Goal: Information Seeking & Learning: Understand process/instructions

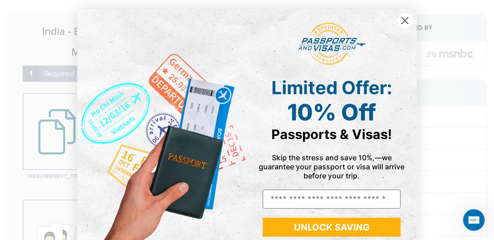
drag, startPoint x: 406, startPoint y: 22, endPoint x: 389, endPoint y: 46, distance: 29.2
click at [406, 22] on circle "Close dialog" at bounding box center [404, 20] width 15 height 15
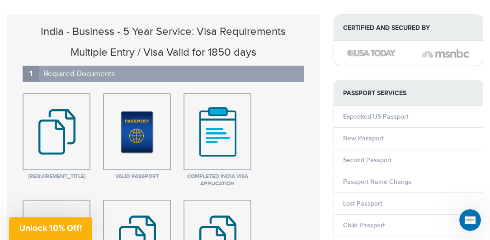
scroll to position [129, 0]
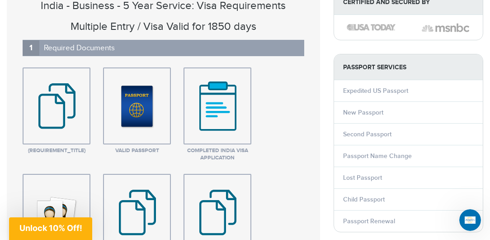
click at [64, 116] on img at bounding box center [56, 106] width 62 height 68
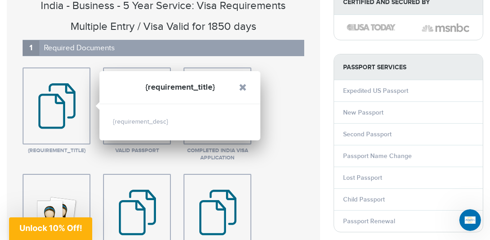
click at [64, 116] on img at bounding box center [56, 106] width 62 height 68
click at [143, 122] on div "{requirement_desc}" at bounding box center [179, 122] width 161 height 36
click at [243, 85] on link at bounding box center [243, 87] width 8 height 8
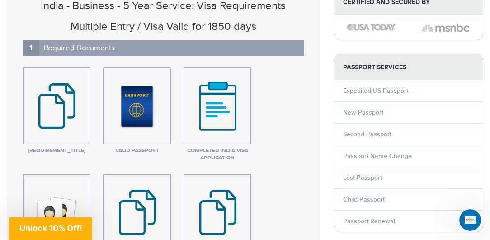
click at [134, 150] on span "Valid Passport" at bounding box center [137, 150] width 68 height 7
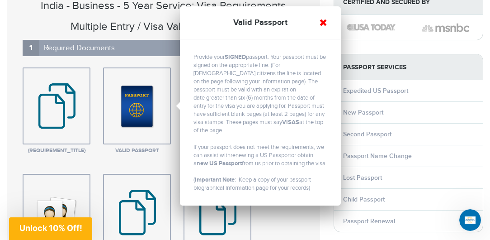
click at [322, 21] on link at bounding box center [323, 23] width 8 height 8
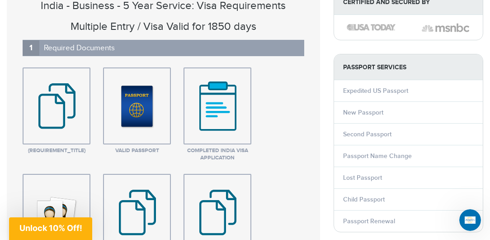
click at [245, 141] on span "Completed India Visa Application" at bounding box center [217, 105] width 66 height 75
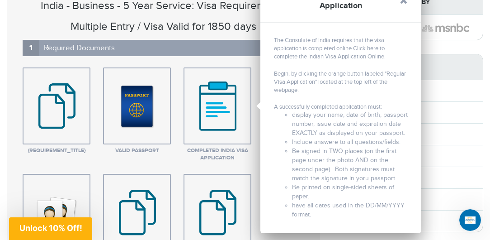
click at [149, 147] on span "Valid Passport" at bounding box center [137, 150] width 68 height 7
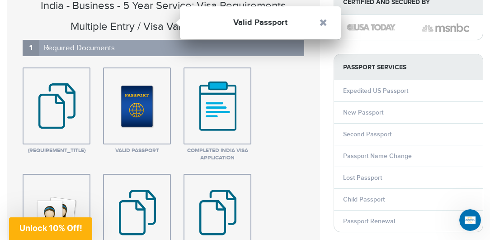
click at [149, 147] on span "Valid Passport" at bounding box center [137, 150] width 68 height 7
click at [73, 132] on img at bounding box center [56, 106] width 62 height 68
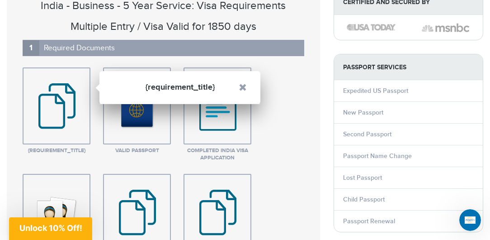
click at [133, 138] on span "Valid Passport" at bounding box center [137, 105] width 66 height 75
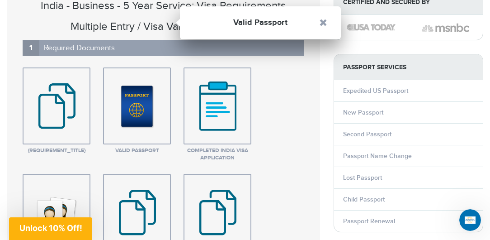
click at [232, 151] on span "Completed India Visa Application" at bounding box center [218, 154] width 68 height 14
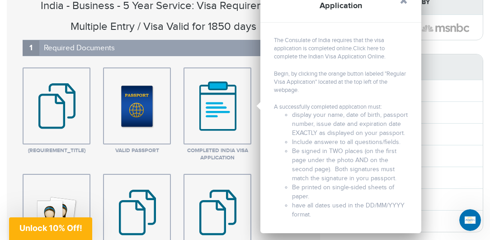
click at [143, 149] on span "Valid Passport" at bounding box center [137, 150] width 68 height 7
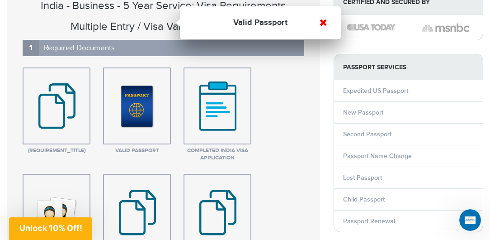
click at [325, 22] on link at bounding box center [323, 23] width 8 height 8
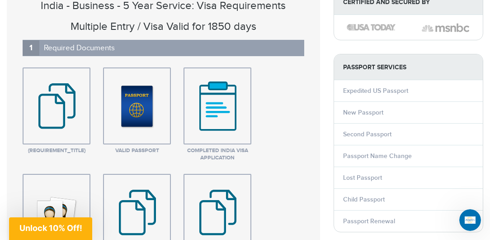
click at [140, 151] on span "Valid Passport" at bounding box center [137, 150] width 68 height 7
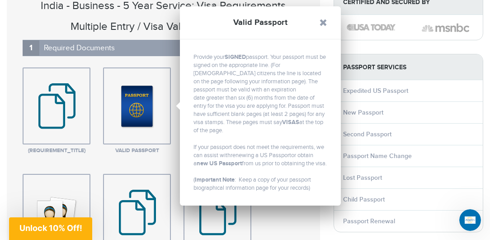
click at [73, 151] on span "{requirement_title}" at bounding box center [57, 150] width 68 height 7
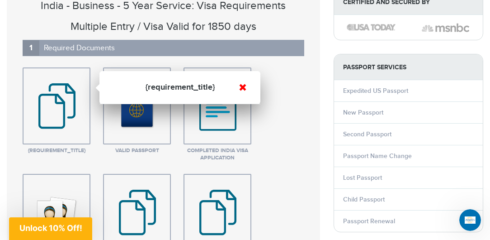
click at [241, 86] on link at bounding box center [243, 87] width 8 height 8
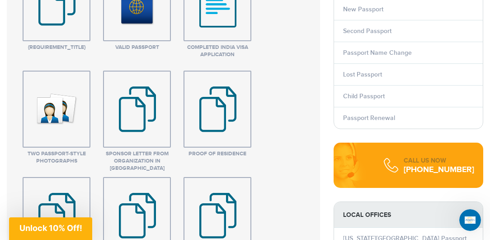
scroll to position [232, 0]
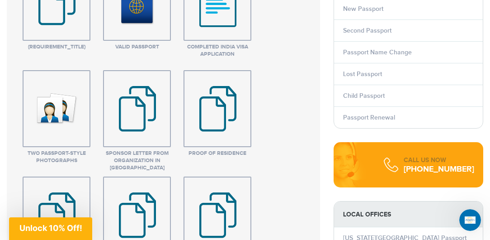
click at [194, 152] on span "Proof of Residence" at bounding box center [218, 153] width 68 height 7
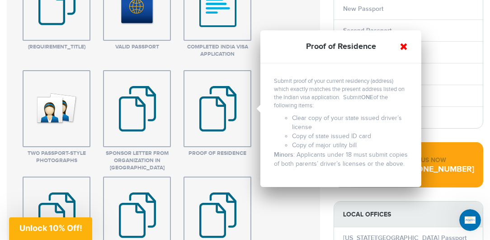
click at [404, 46] on link at bounding box center [404, 47] width 8 height 8
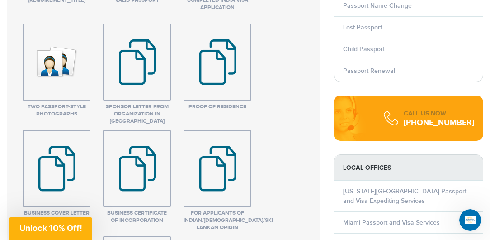
scroll to position [310, 0]
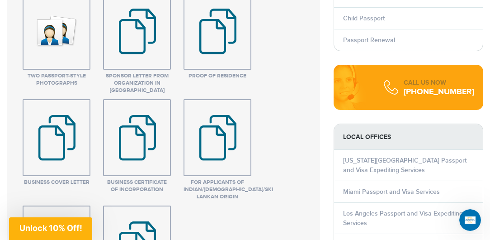
click at [67, 182] on span "Business Cover Letter" at bounding box center [57, 182] width 68 height 7
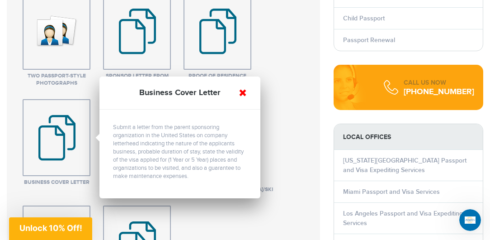
click at [245, 91] on link at bounding box center [243, 93] width 8 height 8
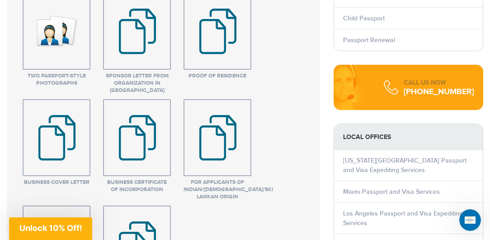
click at [138, 183] on span "Business Certificate of Incorporation" at bounding box center [137, 186] width 68 height 14
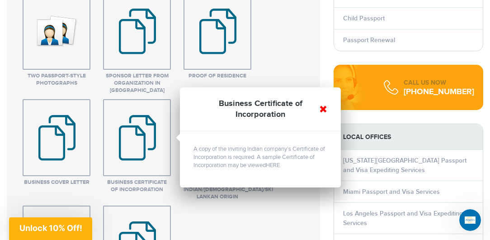
click at [325, 108] on link at bounding box center [323, 109] width 8 height 8
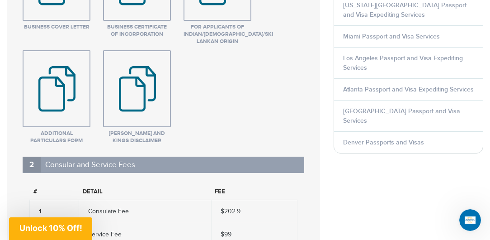
scroll to position [465, 0]
click at [140, 131] on span "[PERSON_NAME] and Kings Disclaimer" at bounding box center [137, 137] width 68 height 14
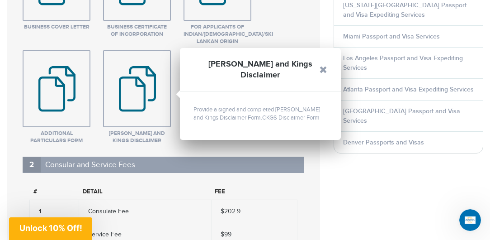
drag, startPoint x: 270, startPoint y: 106, endPoint x: 247, endPoint y: 115, distance: 24.6
click at [247, 116] on div "Provide a signed and completed [PERSON_NAME] and Kings Disclaimer Form. CKGS Di…" at bounding box center [260, 116] width 161 height 48
click at [262, 114] on link "CKGS Disclaimer Form" at bounding box center [290, 117] width 57 height 7
click at [275, 114] on link "CKGS Disclaimer Form" at bounding box center [290, 117] width 57 height 7
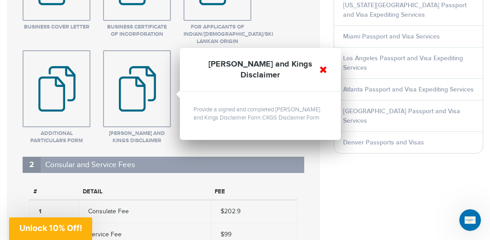
click at [322, 66] on link at bounding box center [323, 70] width 8 height 8
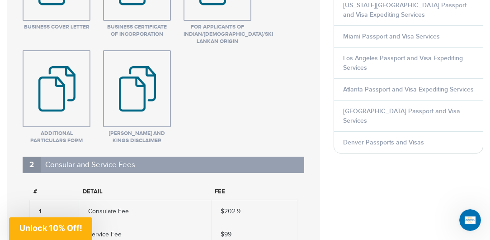
click at [52, 135] on span "Additional Particulars Form" at bounding box center [57, 137] width 68 height 14
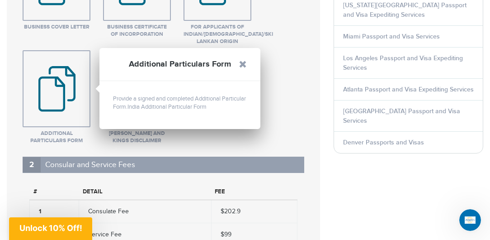
click at [135, 137] on span "[PERSON_NAME] and Kings Disclaimer" at bounding box center [137, 137] width 68 height 14
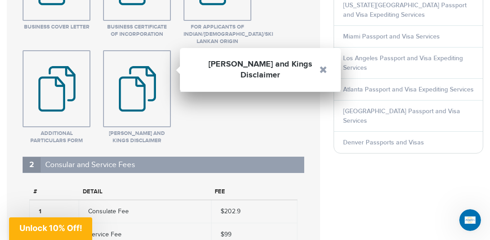
click at [324, 66] on link at bounding box center [323, 70] width 8 height 8
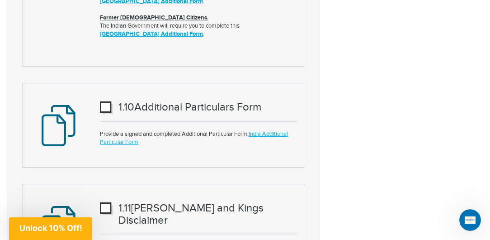
scroll to position [2532, 0]
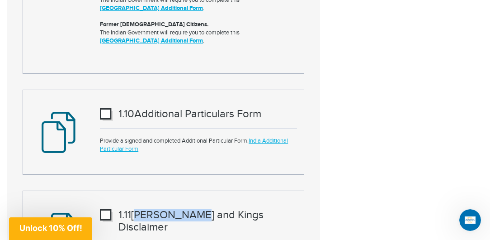
drag, startPoint x: 140, startPoint y: 173, endPoint x: 193, endPoint y: 173, distance: 52.9
click at [193, 209] on h3 "1. 11 [PERSON_NAME] and Kings Disclaimer" at bounding box center [198, 221] width 197 height 24
drag, startPoint x: 125, startPoint y: 195, endPoint x: 244, endPoint y: 194, distance: 118.9
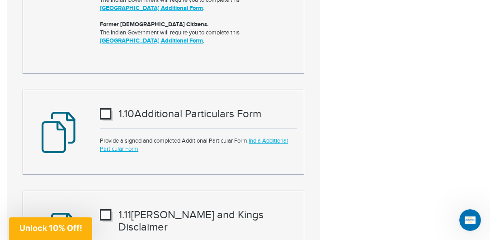
drag, startPoint x: 131, startPoint y: 198, endPoint x: 211, endPoint y: 198, distance: 79.6
drag, startPoint x: 234, startPoint y: 196, endPoint x: 109, endPoint y: 189, distance: 124.5
click at [109, 202] on div "1. 11 [PERSON_NAME] and Kings Disclaimer Provide a signed and completed [PERSON…" at bounding box center [198, 236] width 210 height 68
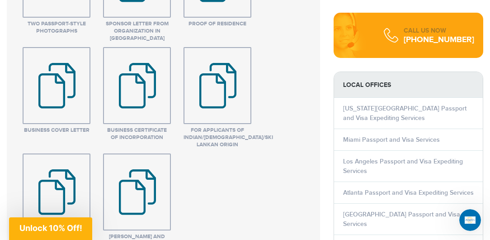
scroll to position [129, 0]
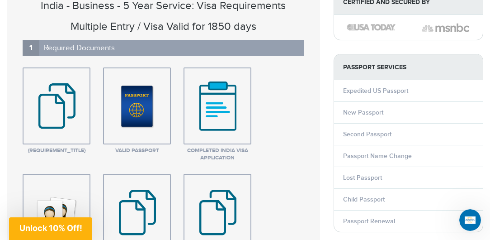
click at [217, 148] on span "Completed India Visa Application" at bounding box center [218, 154] width 68 height 14
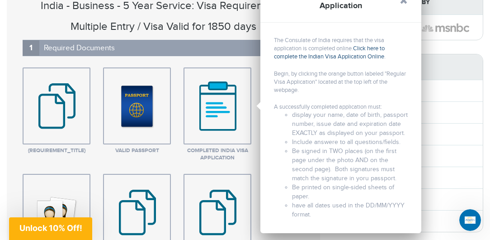
click at [350, 55] on link "Click here to complete the Indian Visa Application Online" at bounding box center [329, 52] width 111 height 15
click at [369, 47] on link "Click here to complete the Indian Visa Application Online" at bounding box center [329, 52] width 111 height 15
